Goal: Information Seeking & Learning: Understand process/instructions

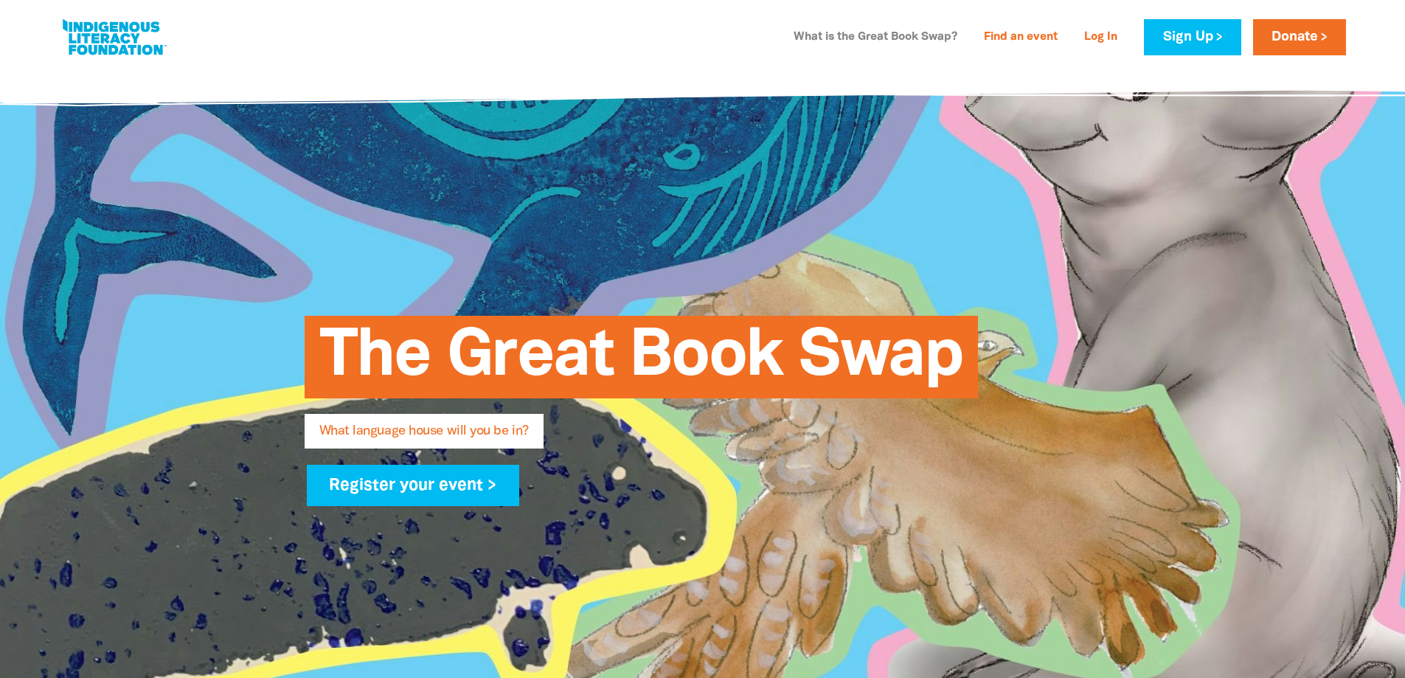
click at [888, 36] on link "What is the Great Book Swap?" at bounding box center [875, 38] width 181 height 24
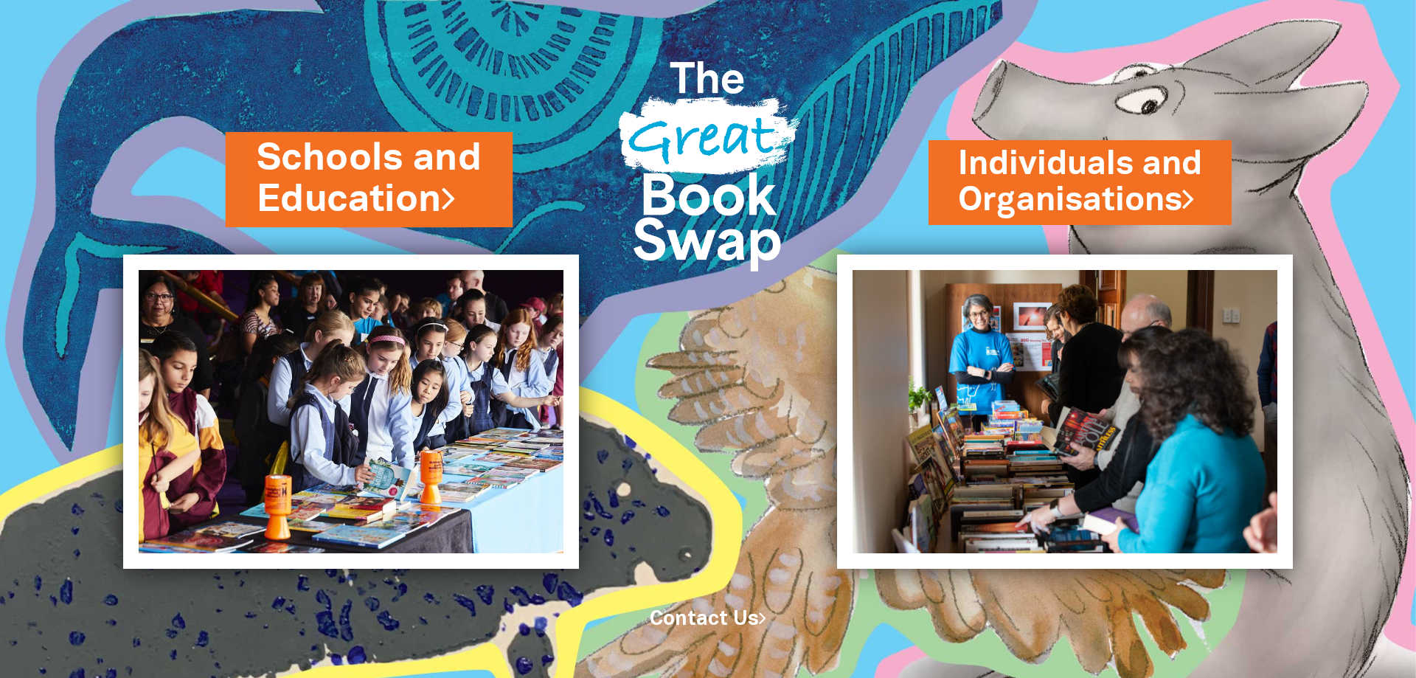
click at [316, 168] on link "Schools and Education" at bounding box center [370, 179] width 226 height 93
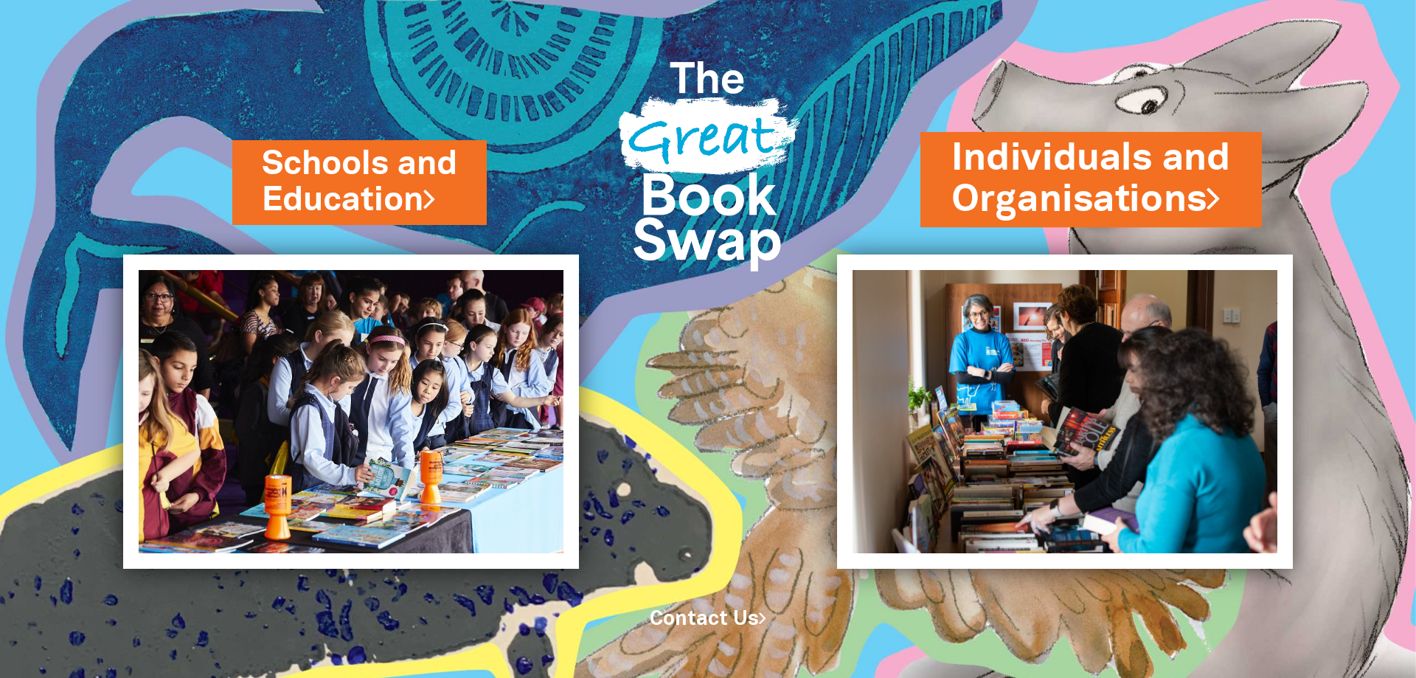
click at [1010, 164] on link "Individuals and Organisations" at bounding box center [1090, 179] width 279 height 93
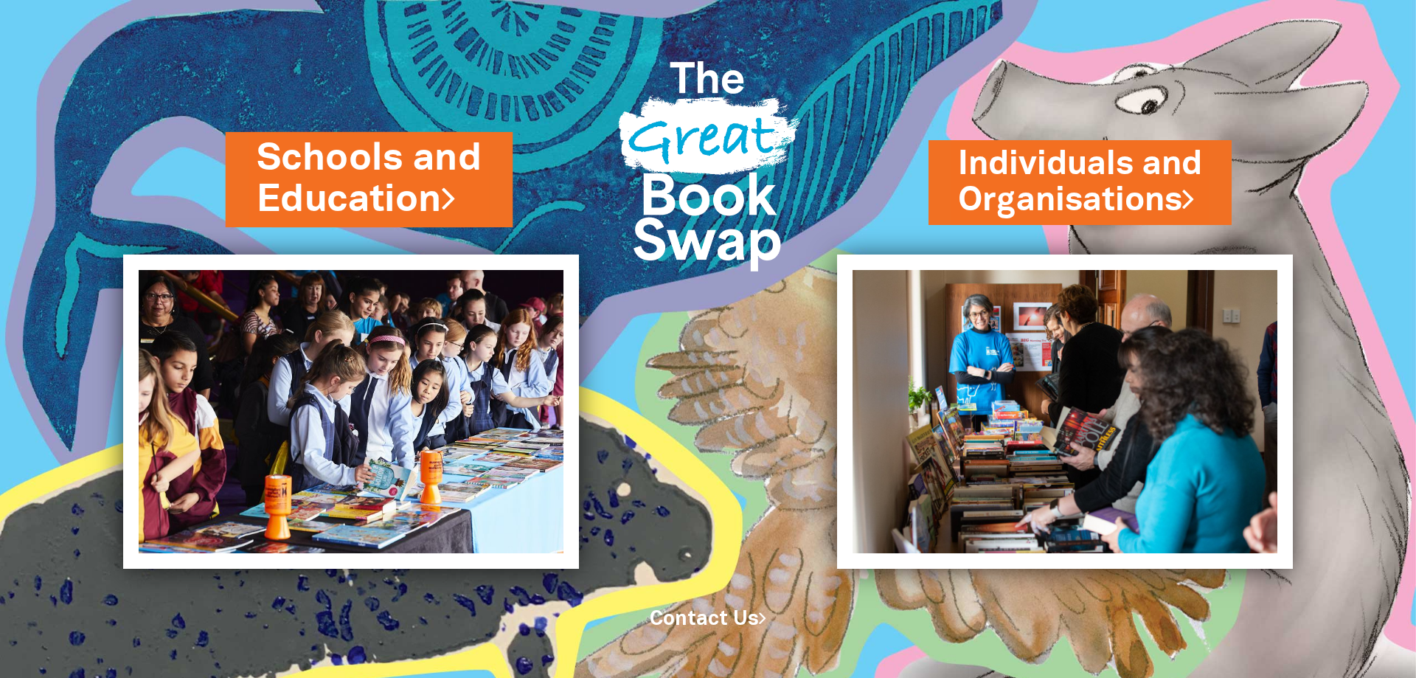
click at [376, 183] on link "Schools and Education" at bounding box center [370, 179] width 226 height 93
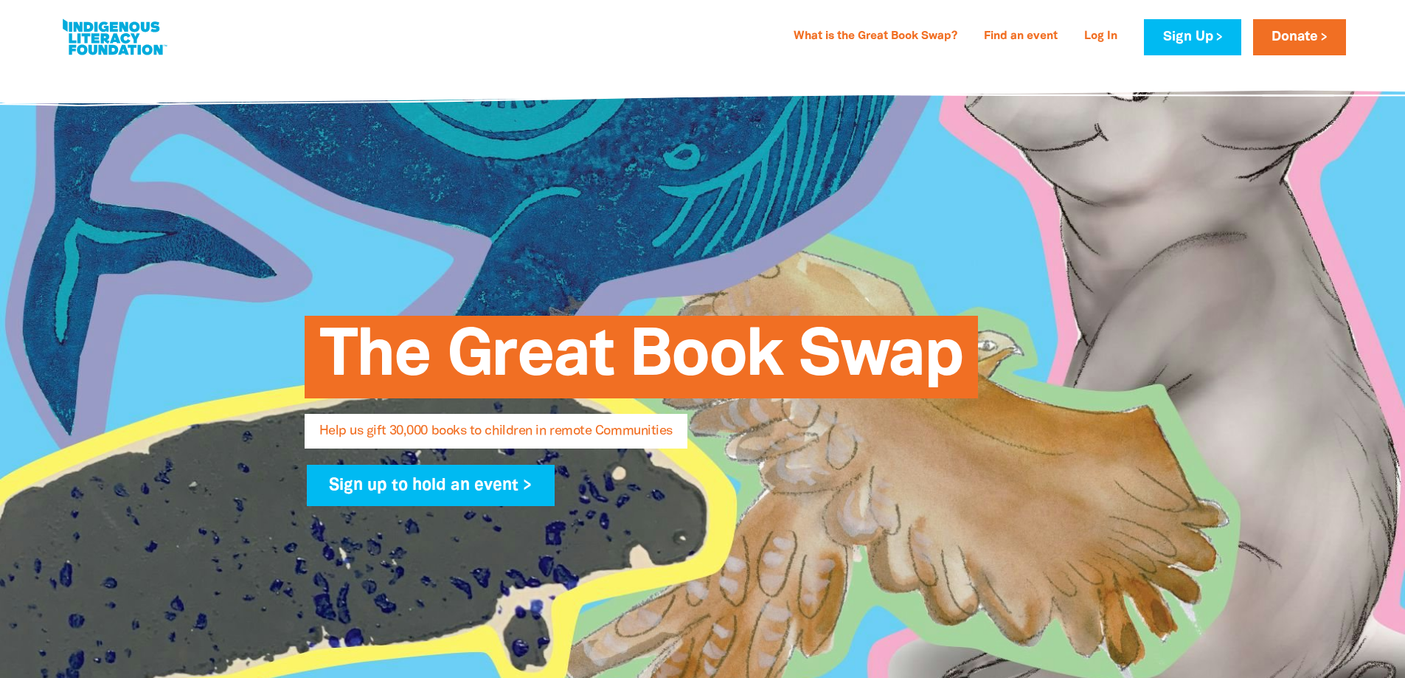
select select "AU"
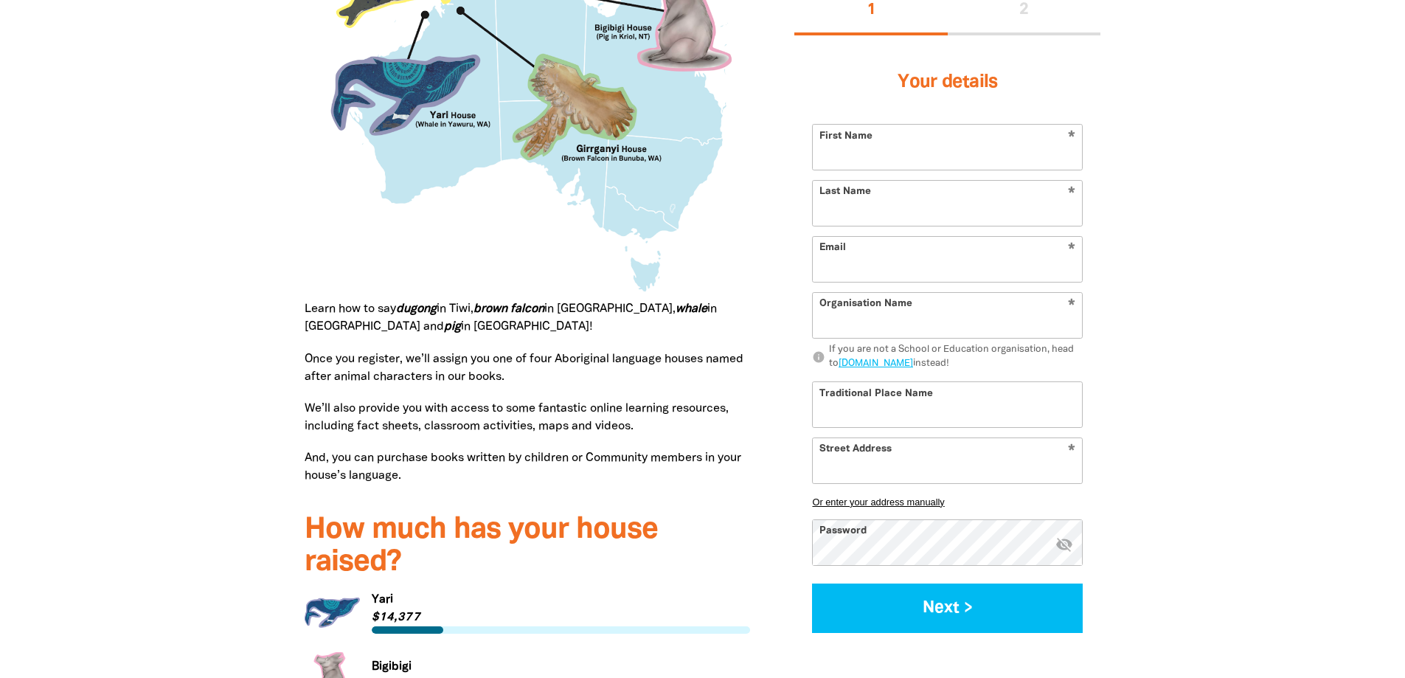
scroll to position [1327, 0]
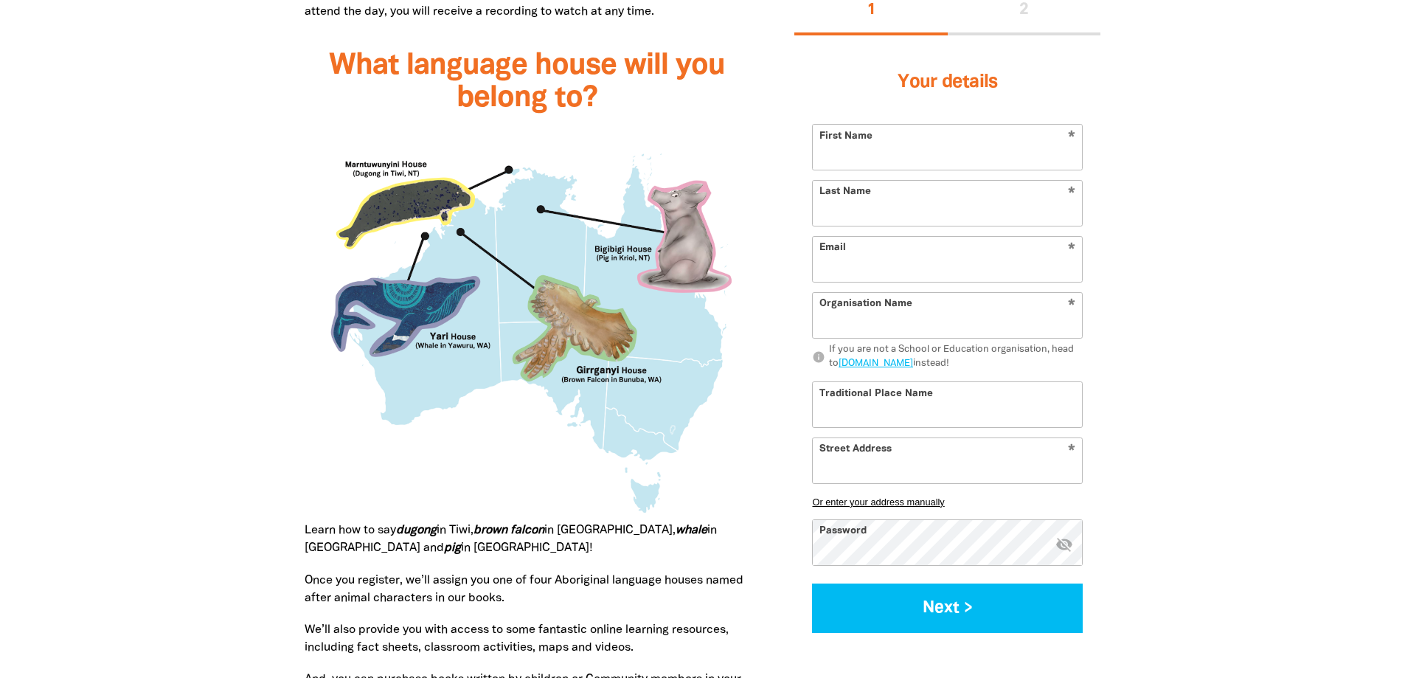
click at [618, 435] on img at bounding box center [528, 326] width 446 height 392
click at [636, 442] on img at bounding box center [528, 326] width 446 height 392
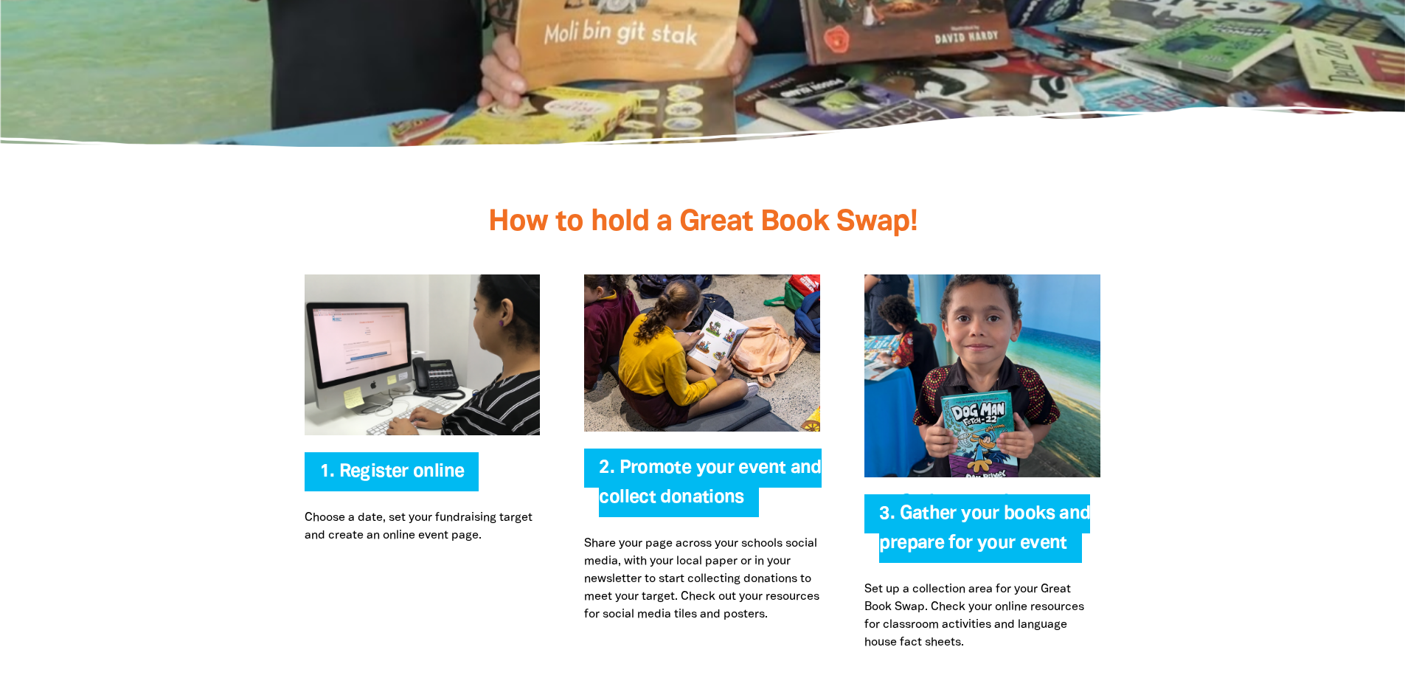
scroll to position [3171, 0]
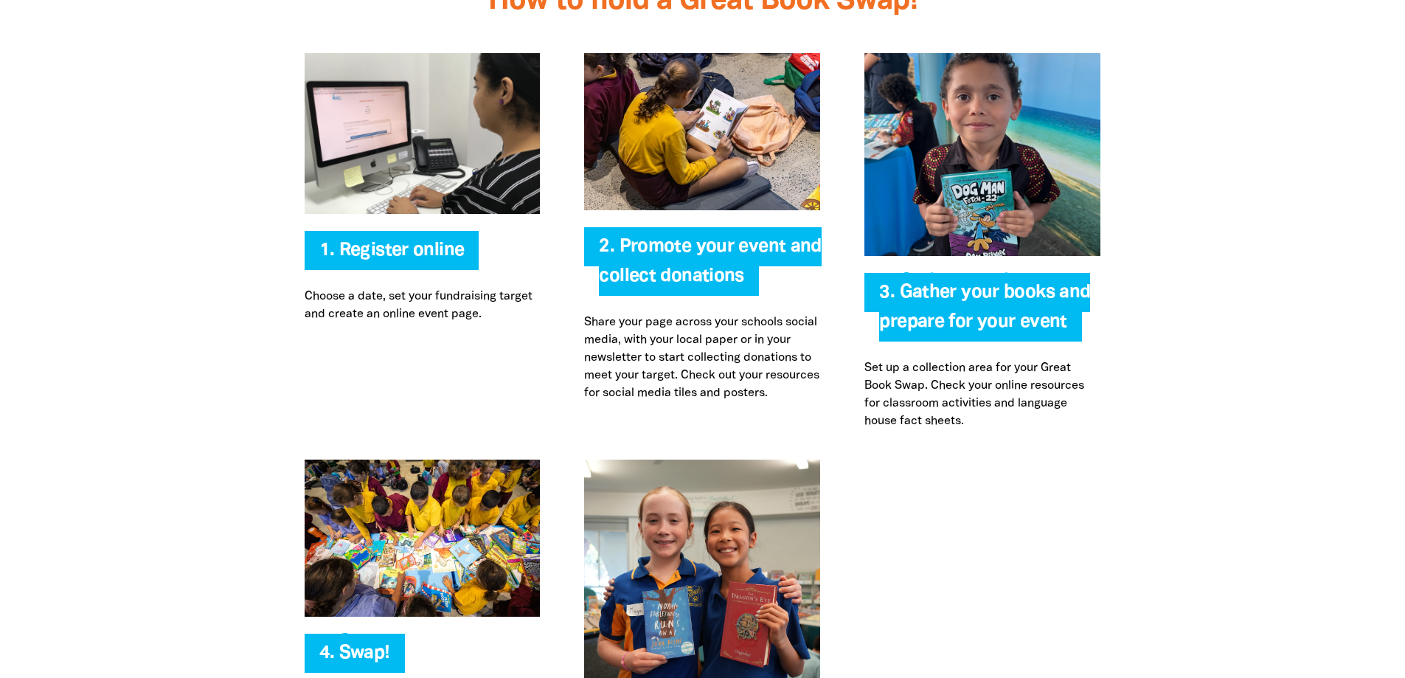
click at [695, 110] on img at bounding box center [702, 131] width 236 height 157
click at [704, 286] on span "2. Promote your event and collect donations" at bounding box center [710, 267] width 222 height 58
click at [751, 369] on p "Share your page across your schools social media, with your local paper or in y…" at bounding box center [702, 357] width 236 height 88
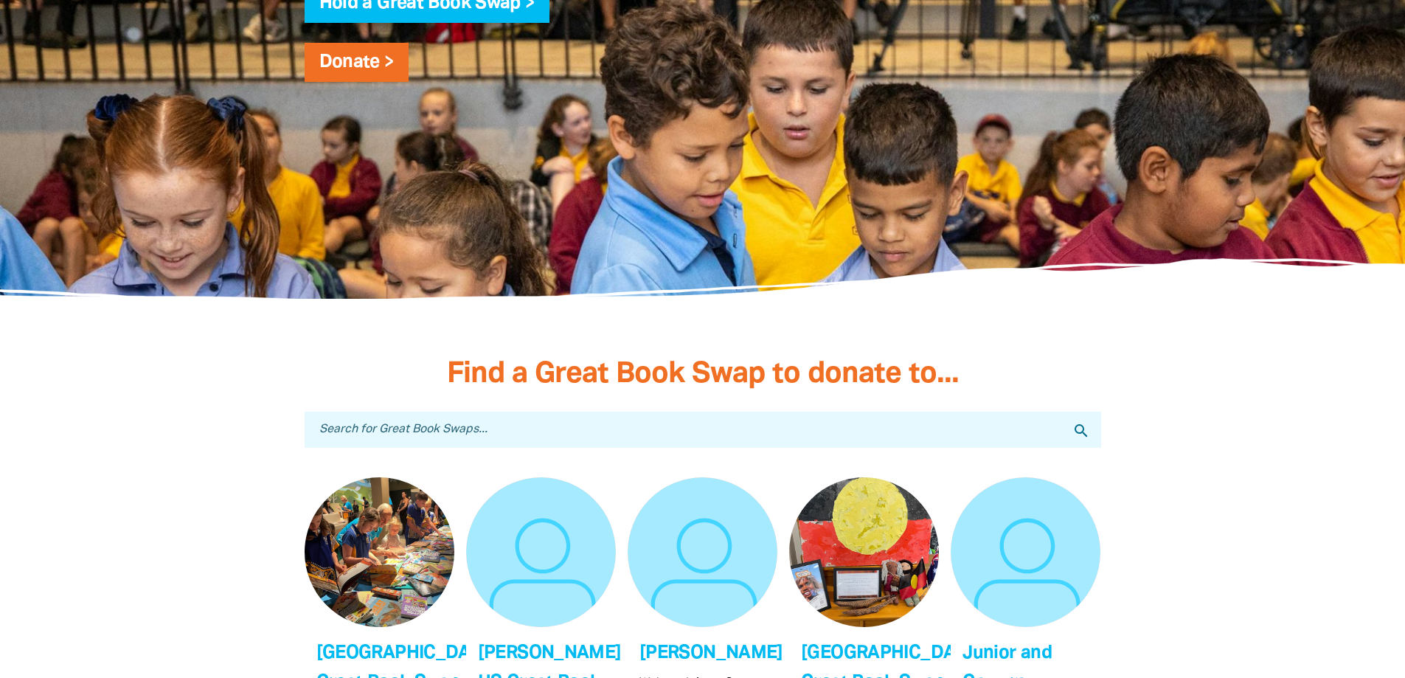
scroll to position [3982, 0]
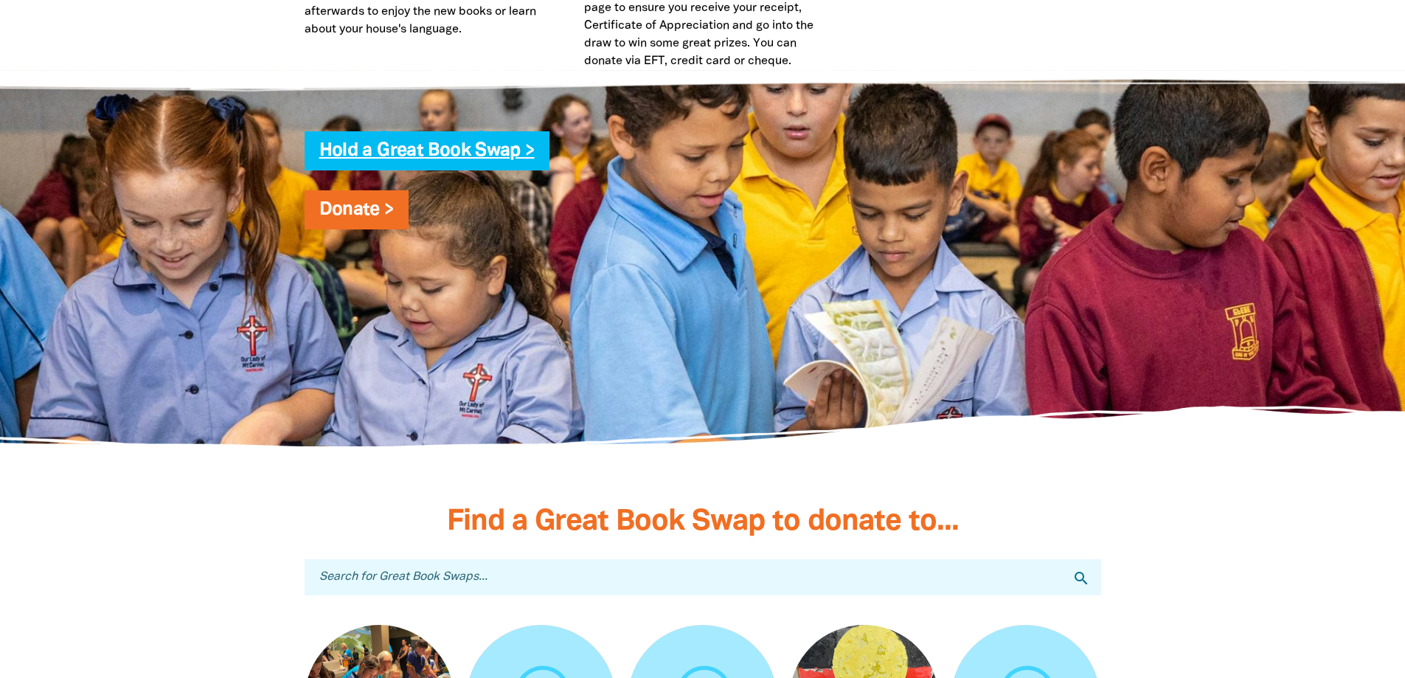
click at [445, 154] on link "Hold a Great Book Swap >" at bounding box center [426, 150] width 215 height 17
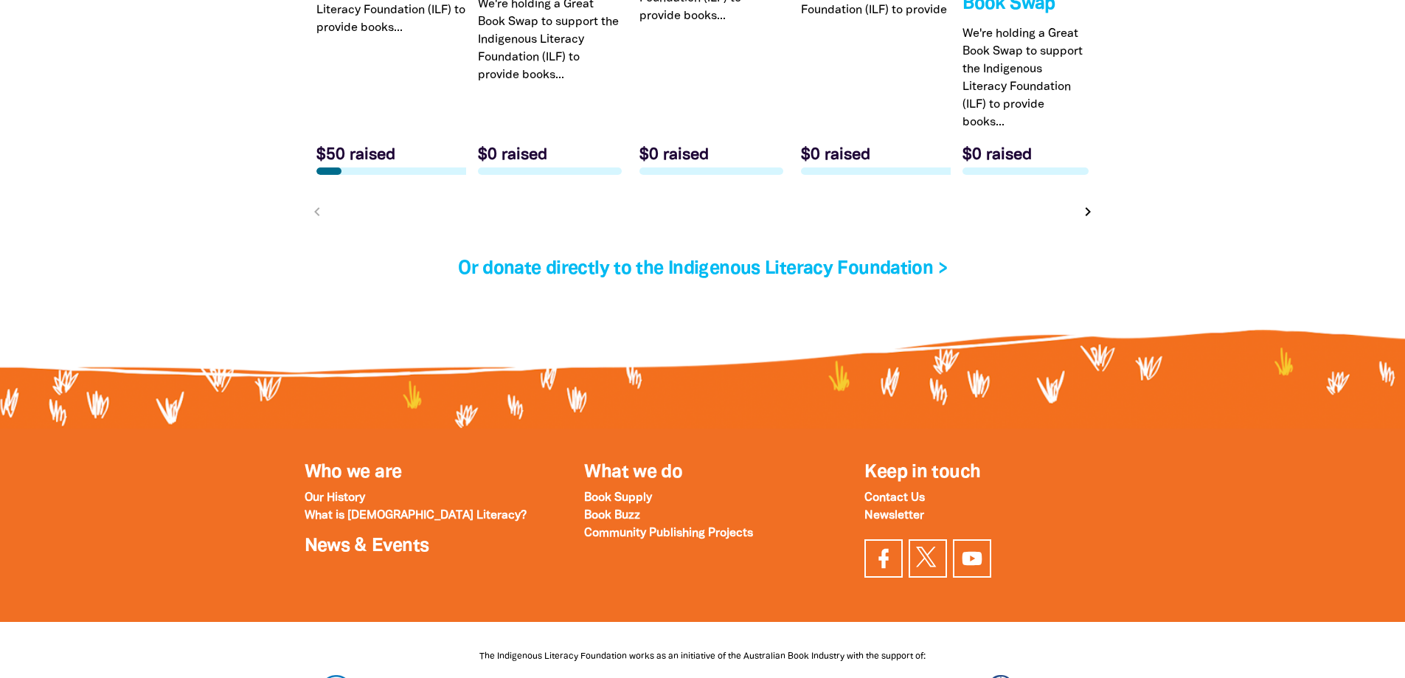
scroll to position [5014, 0]
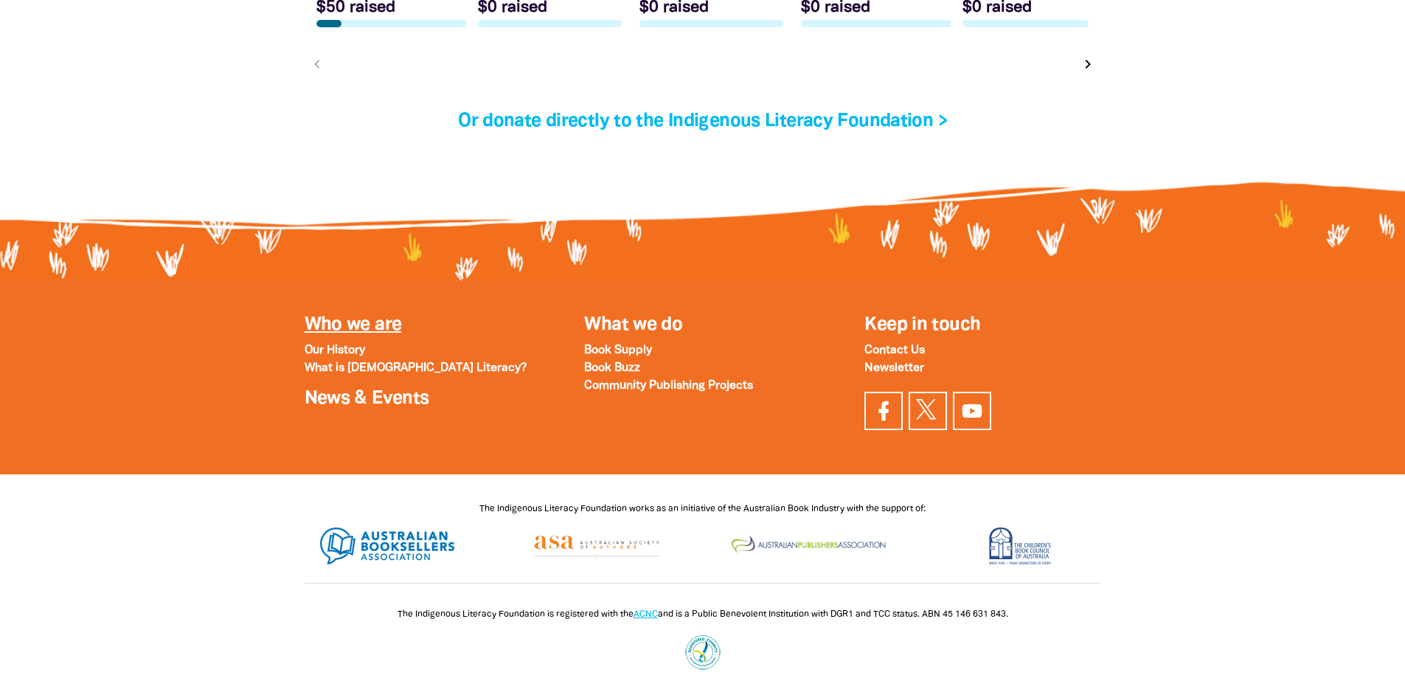
click at [346, 333] on link "Who we are" at bounding box center [353, 324] width 97 height 17
